Goal: Use online tool/utility: Utilize a website feature to perform a specific function

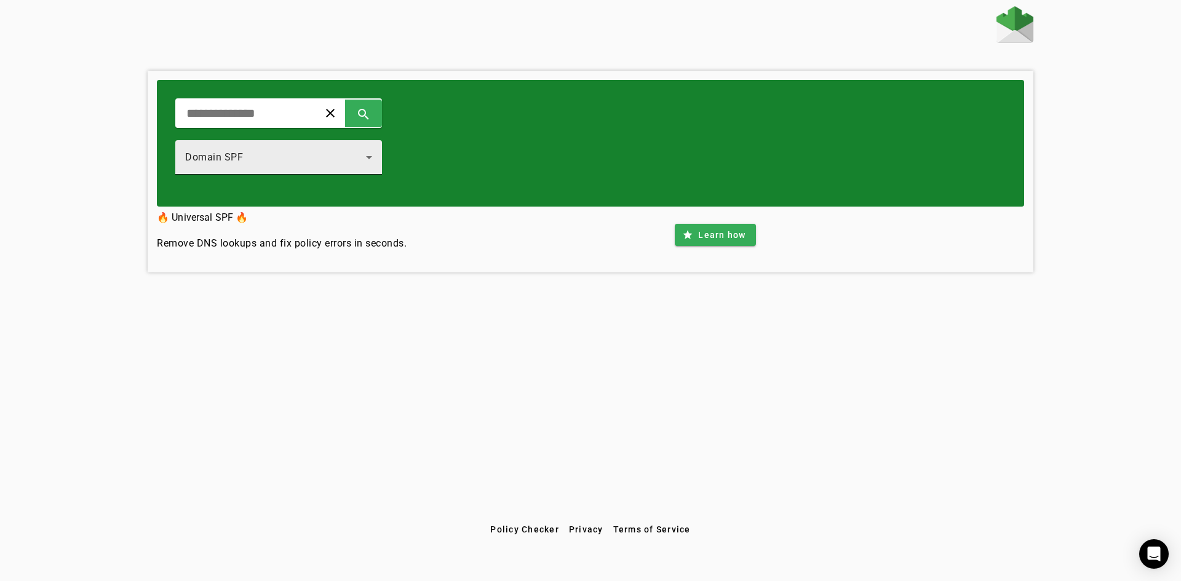
click at [328, 154] on div "Domain SPF" at bounding box center [275, 157] width 181 height 15
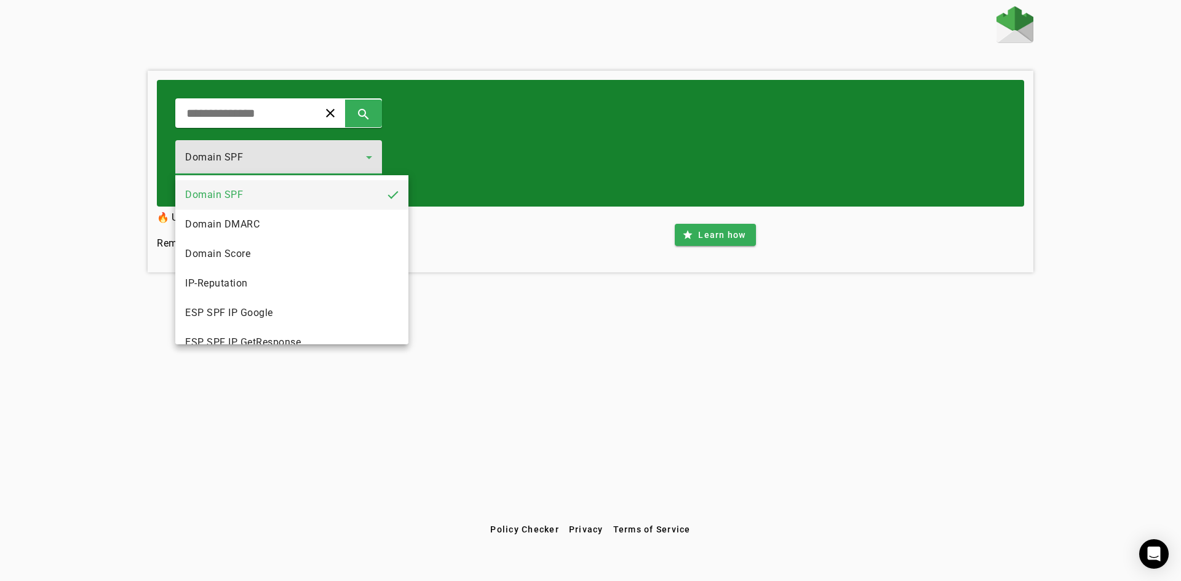
click at [390, 110] on div at bounding box center [590, 290] width 1181 height 581
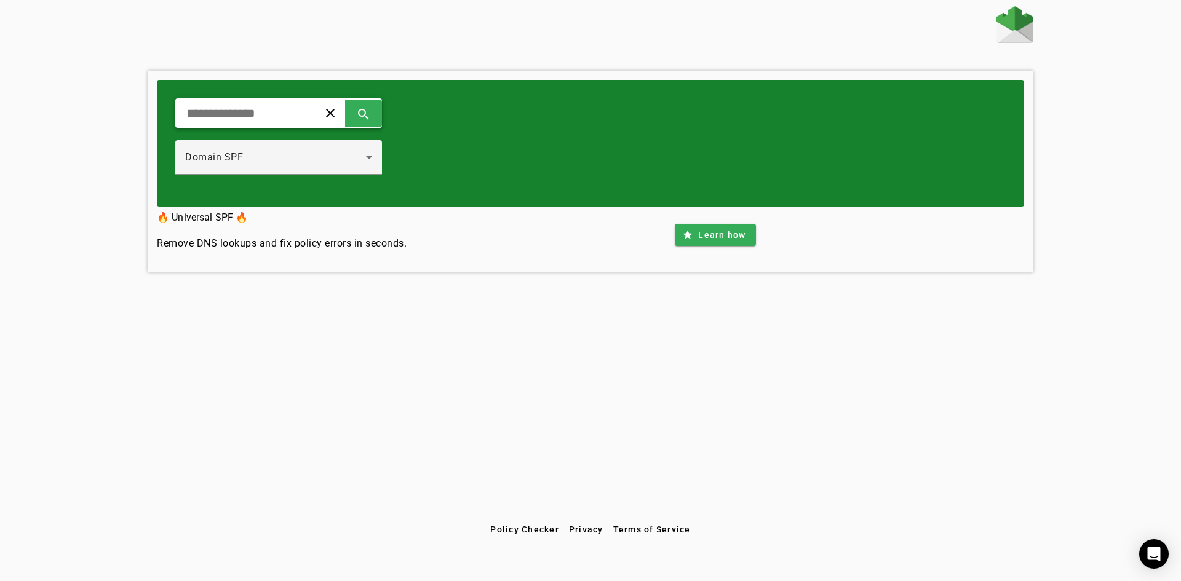
click at [270, 113] on input "text" at bounding box center [242, 113] width 114 height 15
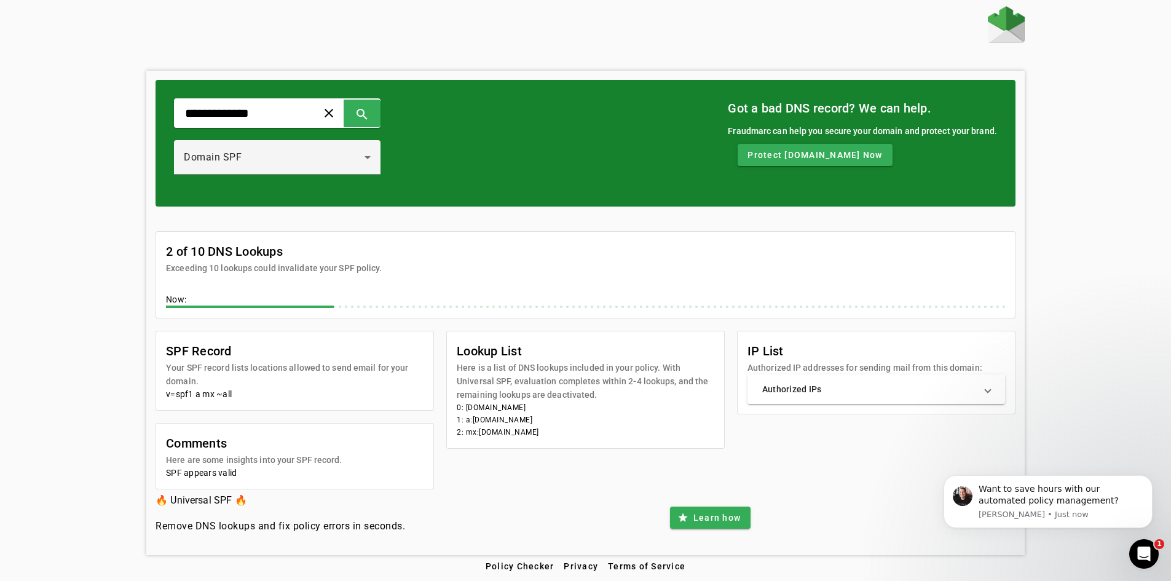
click at [907, 392] on mat-panel-title "Authorized IPs" at bounding box center [869, 389] width 213 height 12
click at [991, 395] on span at bounding box center [988, 394] width 5 height 12
click at [991, 395] on span at bounding box center [988, 389] width 5 height 12
click at [361, 149] on div "Domain SPF" at bounding box center [277, 157] width 187 height 34
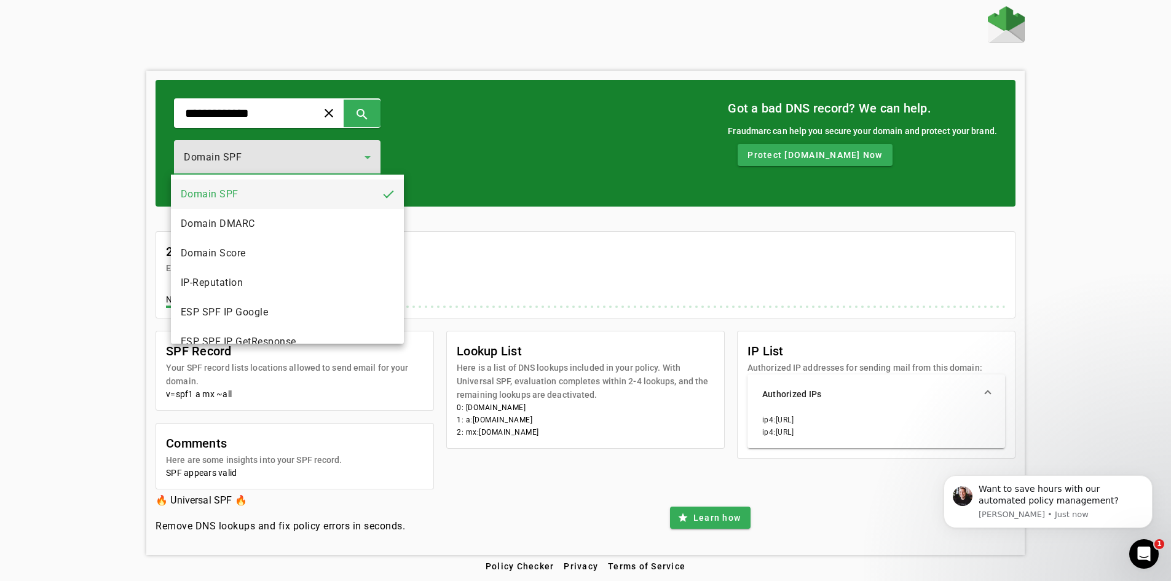
click at [605, 239] on div at bounding box center [585, 290] width 1171 height 581
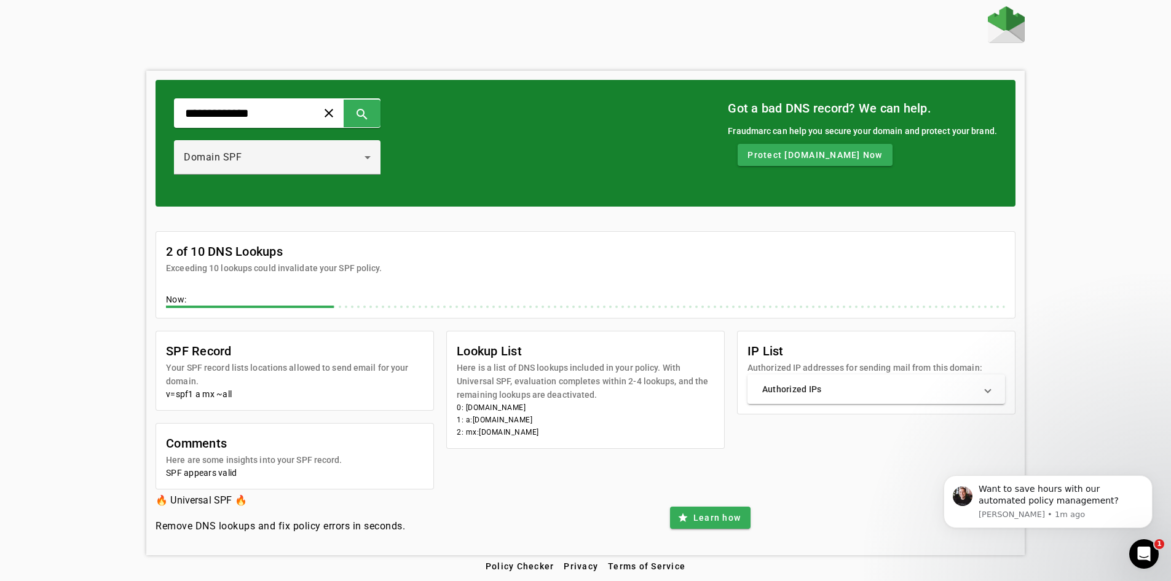
scroll to position [1, 0]
click at [887, 394] on mat-panel-title "Authorized IPs" at bounding box center [869, 389] width 213 height 12
